Goal: Task Accomplishment & Management: Manage account settings

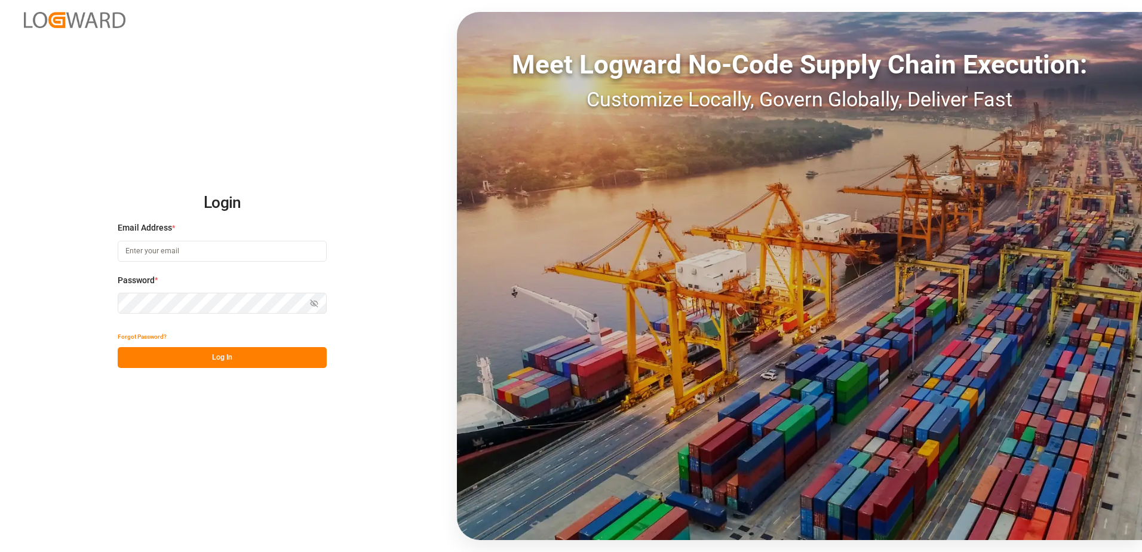
type input "robert.schimak@melitta.at"
click at [198, 358] on button "Log In" at bounding box center [222, 357] width 209 height 21
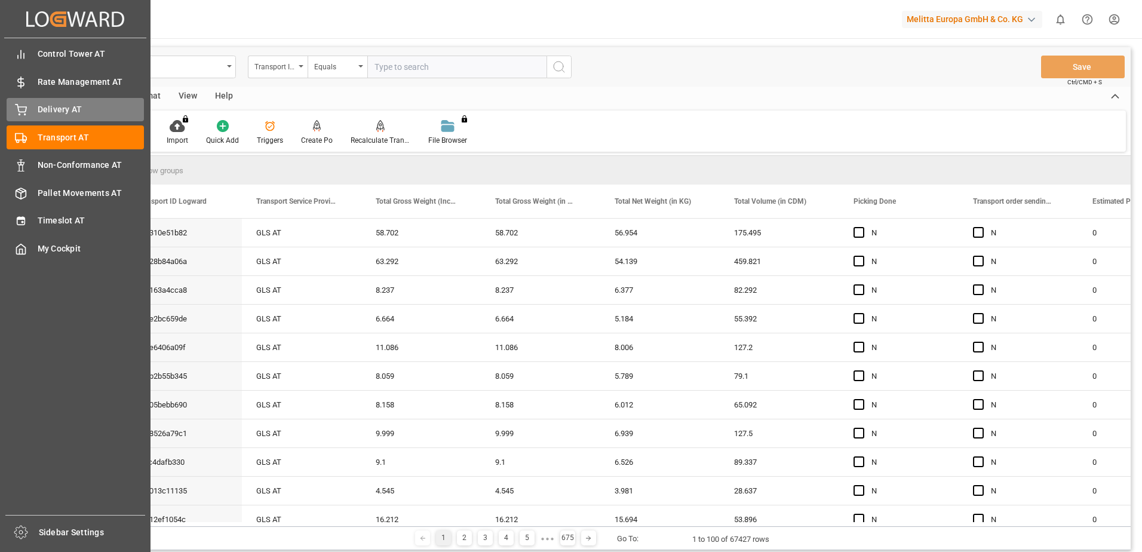
click at [19, 106] on icon at bounding box center [21, 110] width 12 height 12
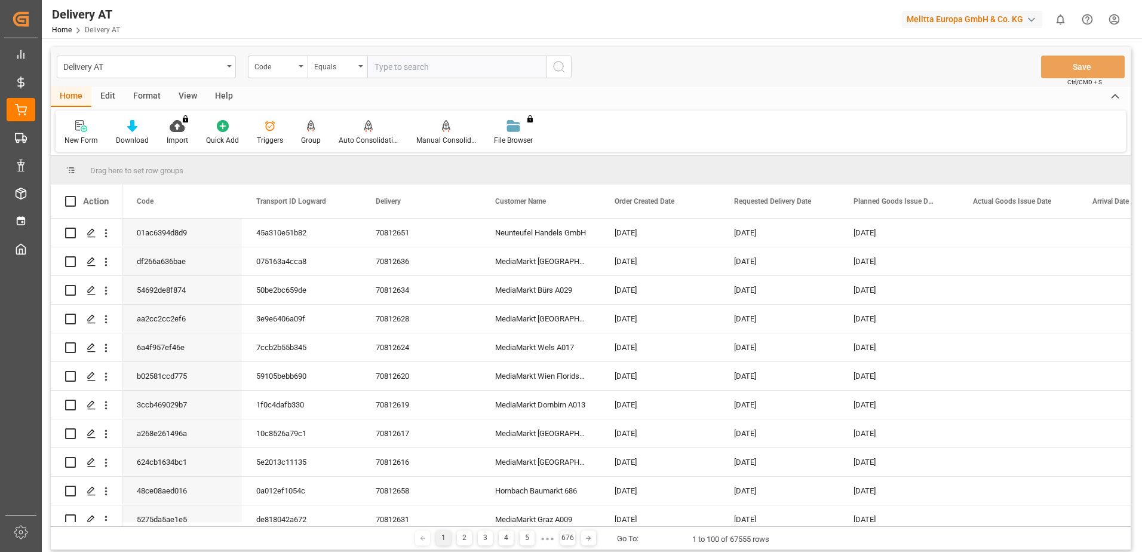
click at [312, 134] on div "Group" at bounding box center [311, 132] width 38 height 26
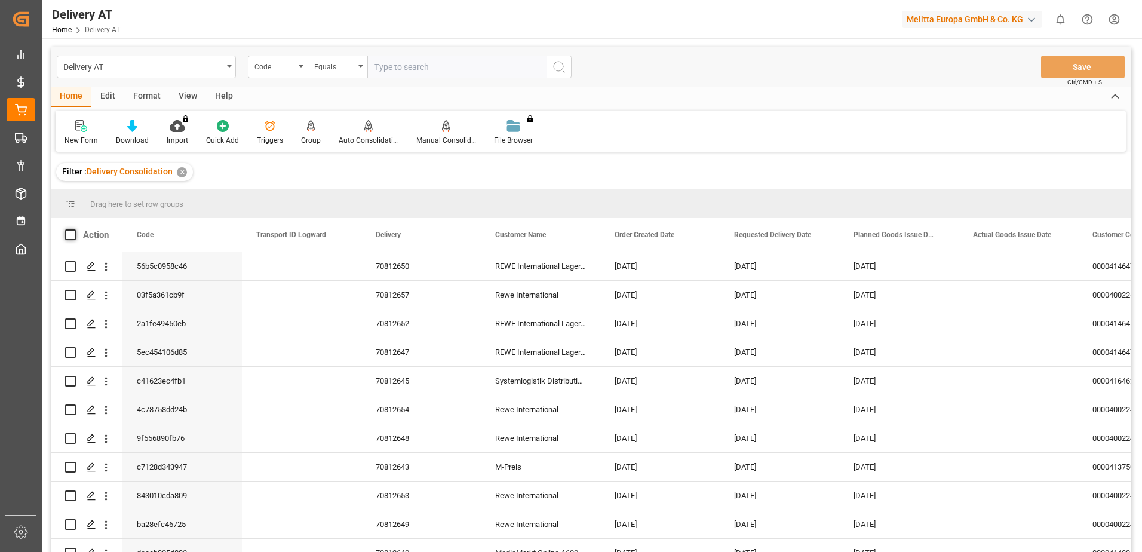
click at [68, 235] on span at bounding box center [70, 234] width 11 height 11
click at [74, 229] on input "checkbox" at bounding box center [74, 229] width 0 height 0
checkbox input "true"
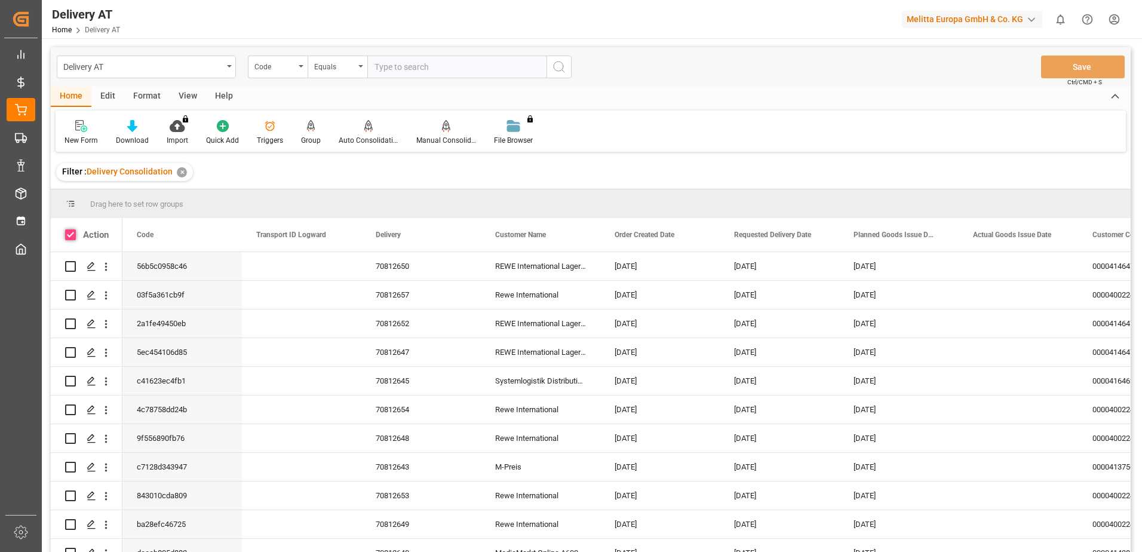
checkbox input "true"
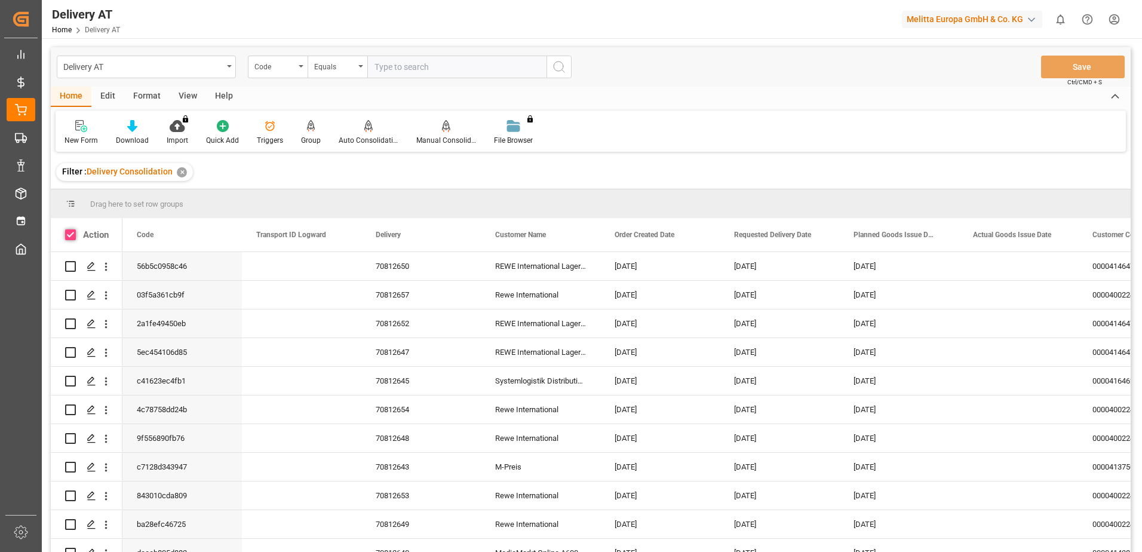
checkbox input "true"
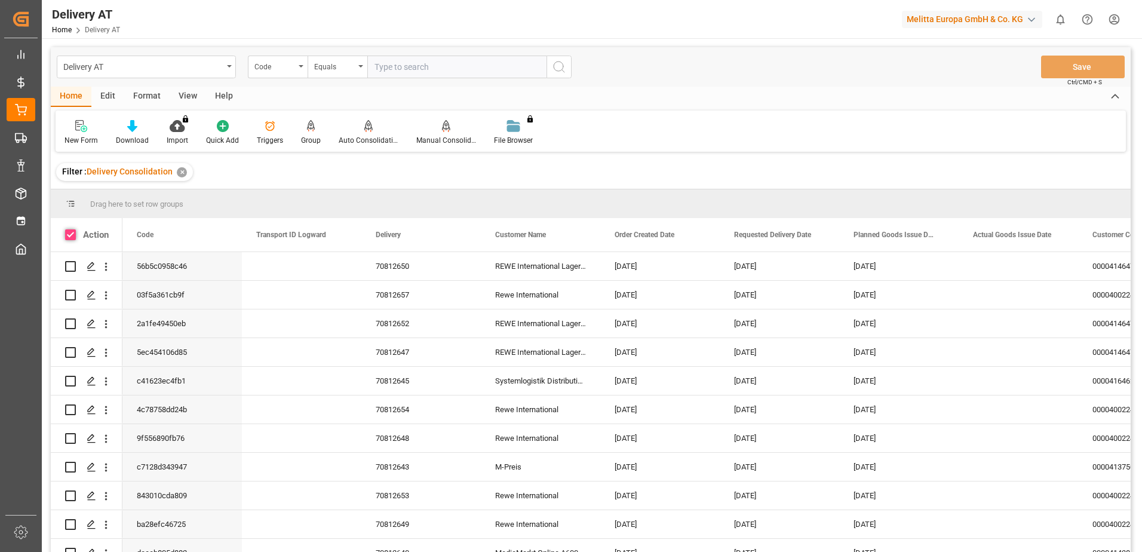
checkbox input "true"
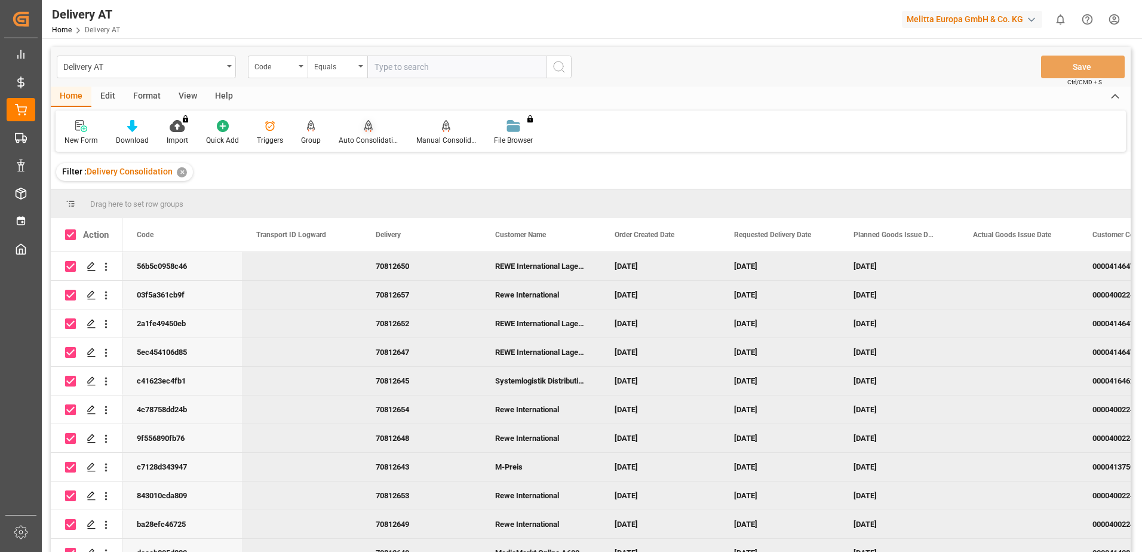
click at [366, 131] on icon at bounding box center [368, 126] width 8 height 12
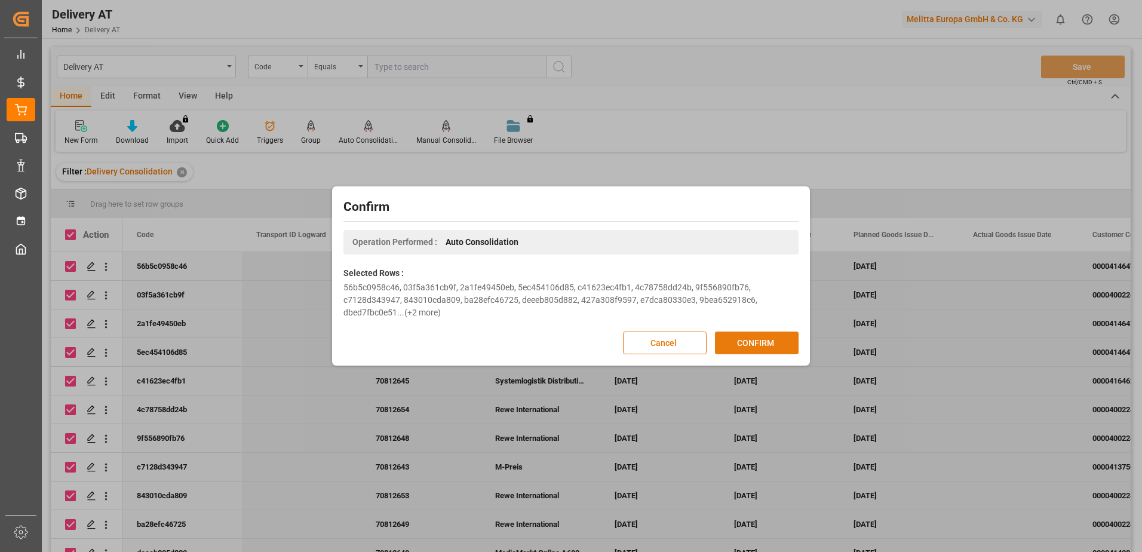
click at [742, 343] on button "CONFIRM" at bounding box center [757, 343] width 84 height 23
